Goal: Task Accomplishment & Management: Manage account settings

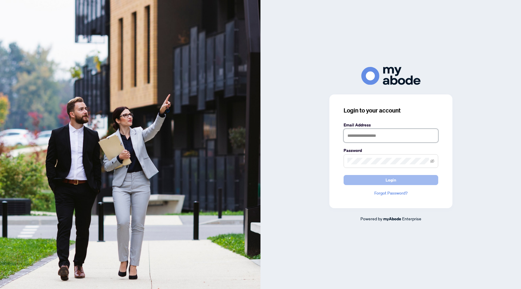
type input "**********"
click at [405, 176] on button "Login" at bounding box center [391, 180] width 95 height 10
